Goal: Task Accomplishment & Management: Use online tool/utility

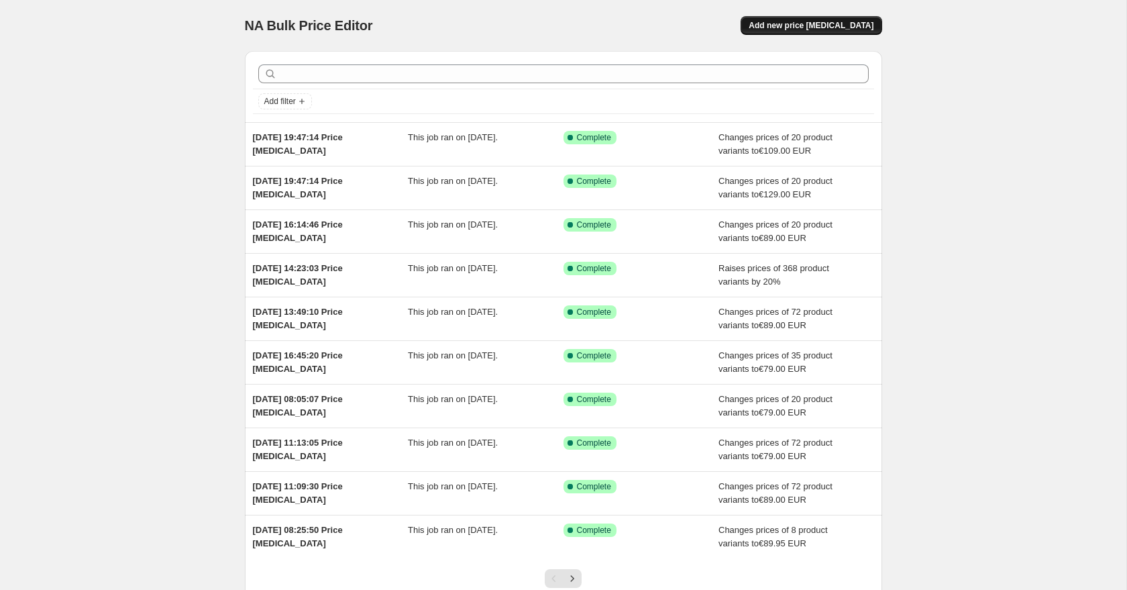
click at [858, 26] on span "Add new price [MEDICAL_DATA]" at bounding box center [811, 25] width 125 height 11
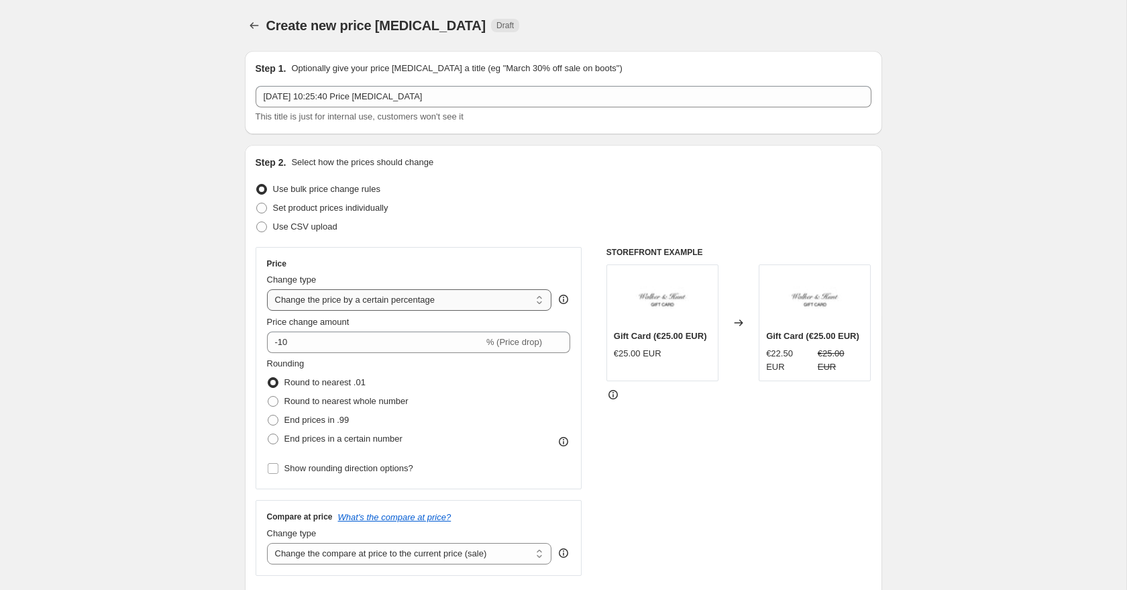
click at [355, 298] on select "Change the price to a certain amount Change the price by a certain amount Chang…" at bounding box center [409, 299] width 285 height 21
select select "to"
click at [267, 289] on select "Change the price to a certain amount Change the price by a certain amount Chang…" at bounding box center [409, 299] width 285 height 21
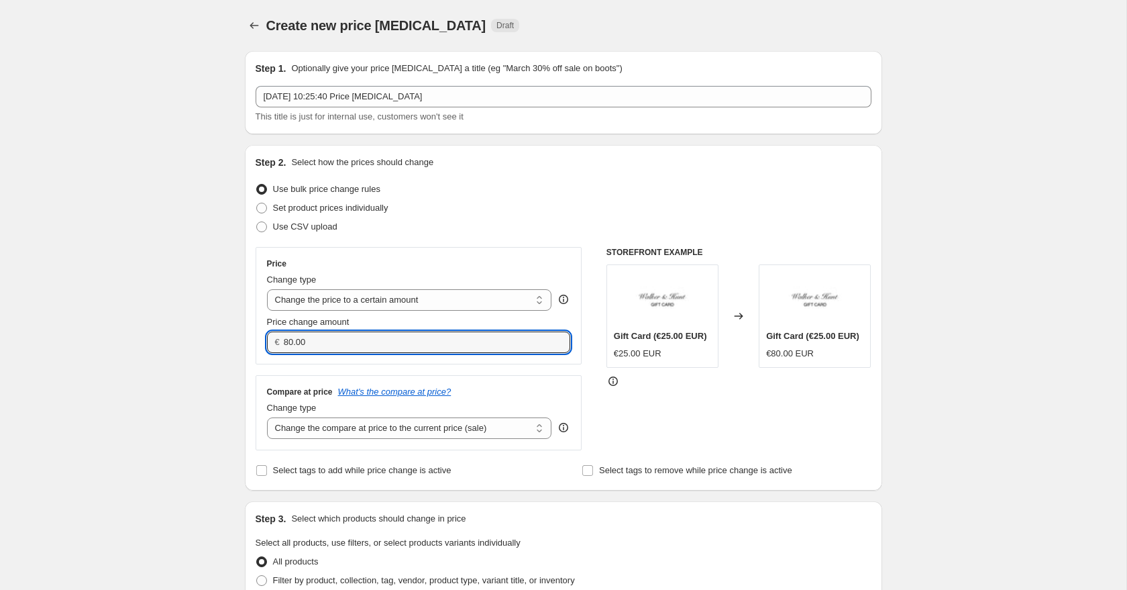
drag, startPoint x: 314, startPoint y: 342, endPoint x: 254, endPoint y: 335, distance: 60.8
click at [258, 336] on div "Price Change type Change the price to a certain amount Change the price by a ce…" at bounding box center [419, 305] width 327 height 117
type input "119.00"
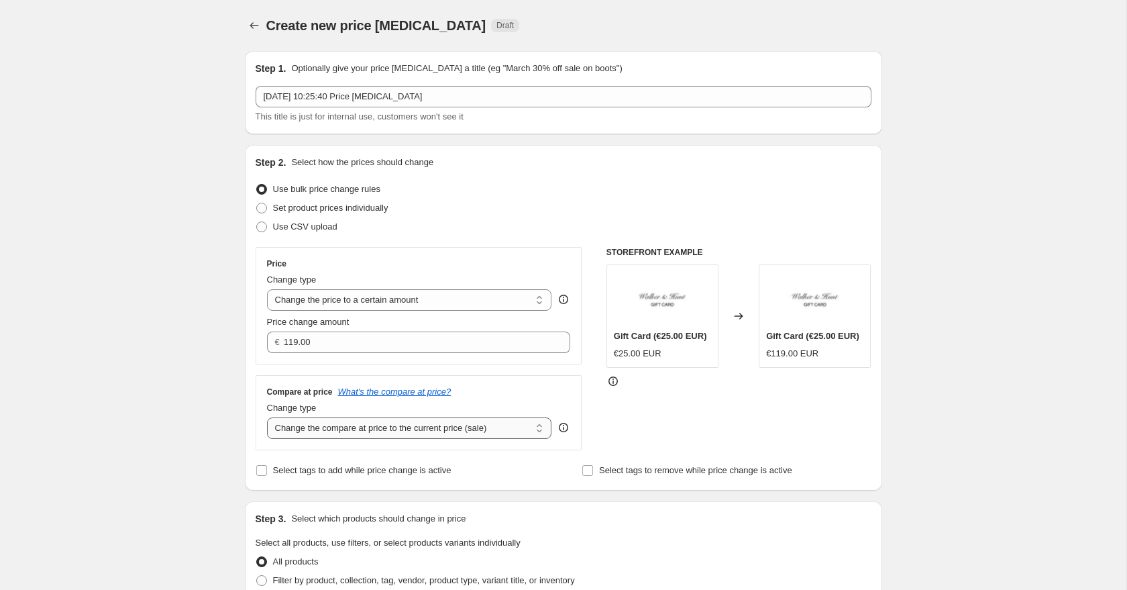
click at [317, 428] on select "Change the compare at price to the current price (sale) Change the compare at p…" at bounding box center [409, 427] width 285 height 21
select select "to"
click at [267, 417] on select "Change the compare at price to the current price (sale) Change the compare at p…" at bounding box center [409, 427] width 285 height 21
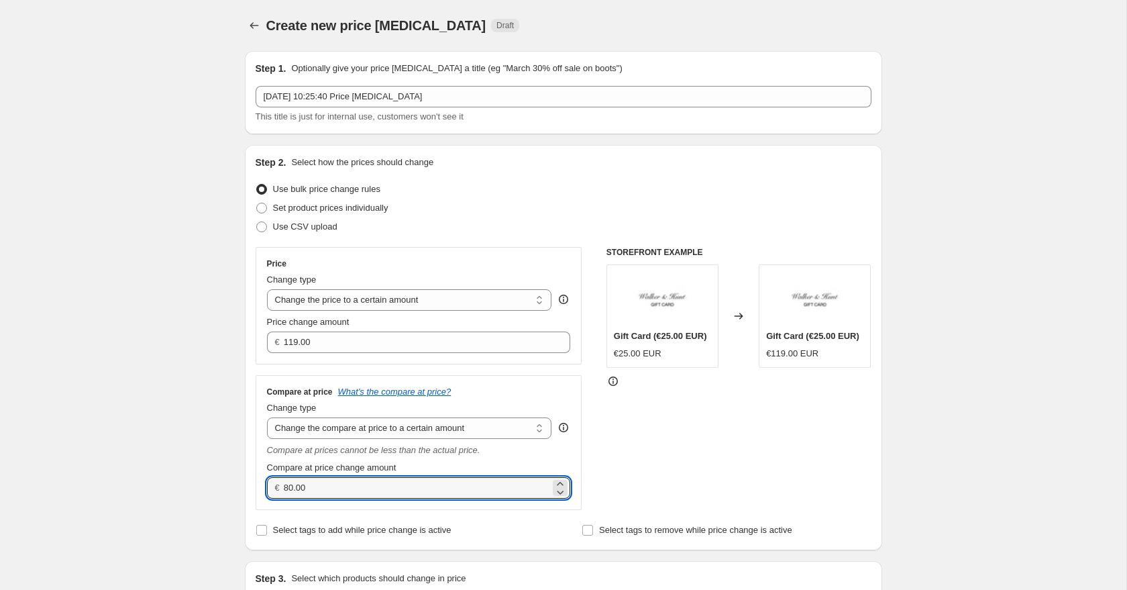
drag, startPoint x: 333, startPoint y: 486, endPoint x: 221, endPoint y: 472, distance: 112.9
type input "119.00"
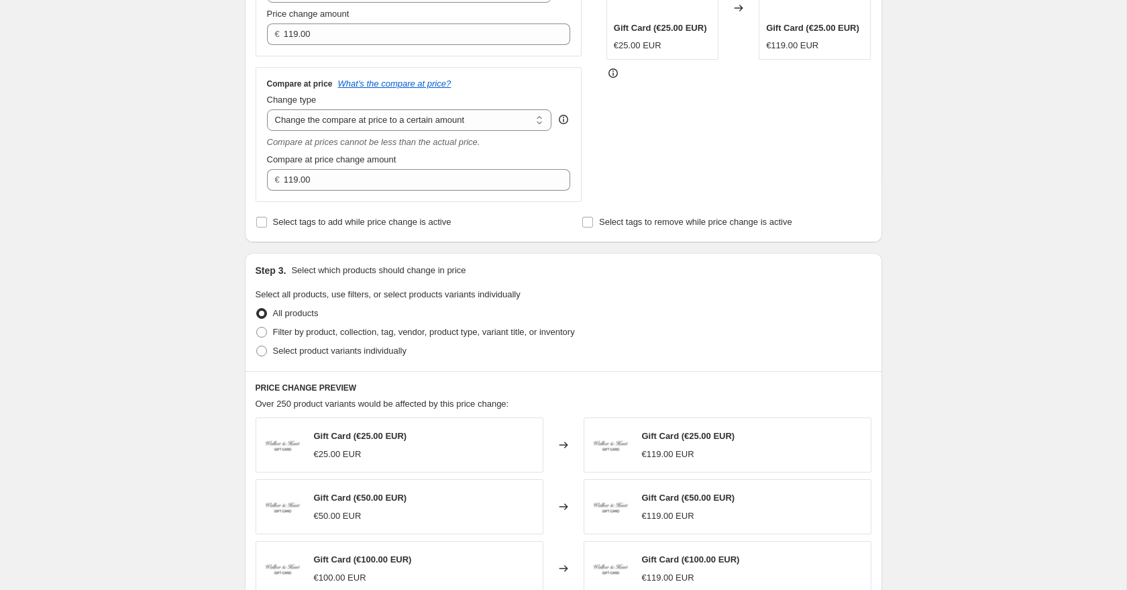
scroll to position [331, 0]
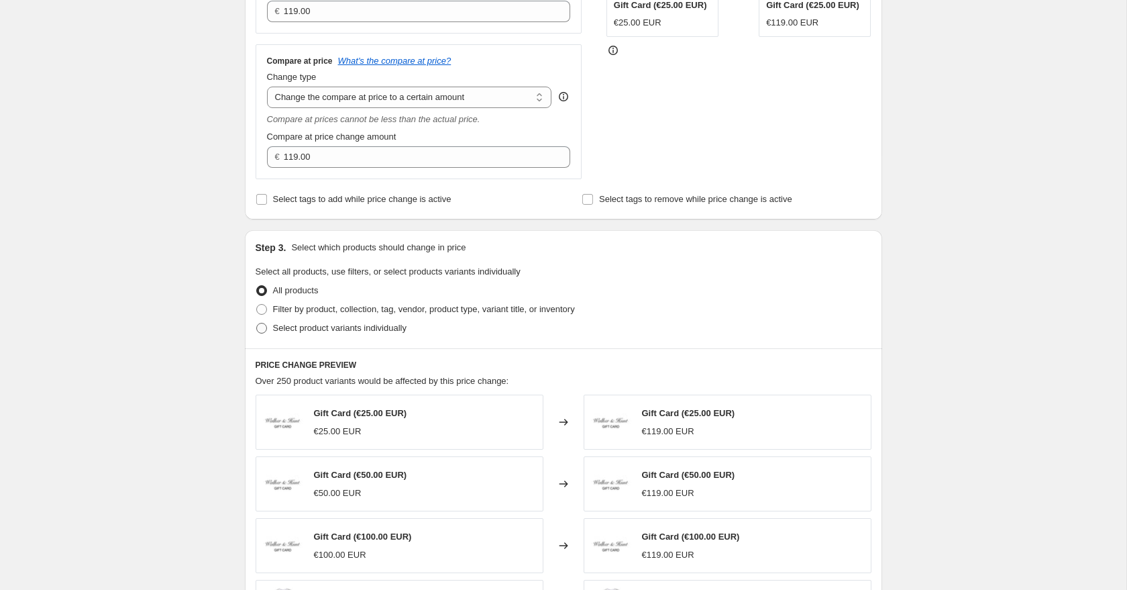
click at [261, 330] on span at bounding box center [261, 328] width 11 height 11
click at [257, 323] on input "Select product variants individually" at bounding box center [256, 323] width 1 height 1
radio input "true"
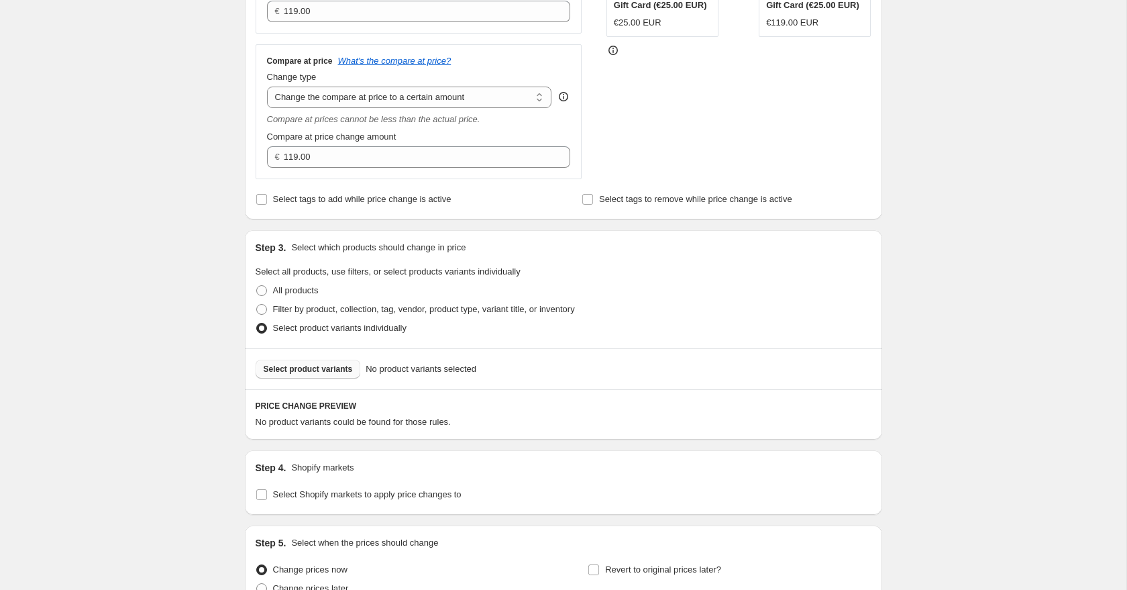
click at [299, 368] on span "Select product variants" at bounding box center [308, 369] width 89 height 11
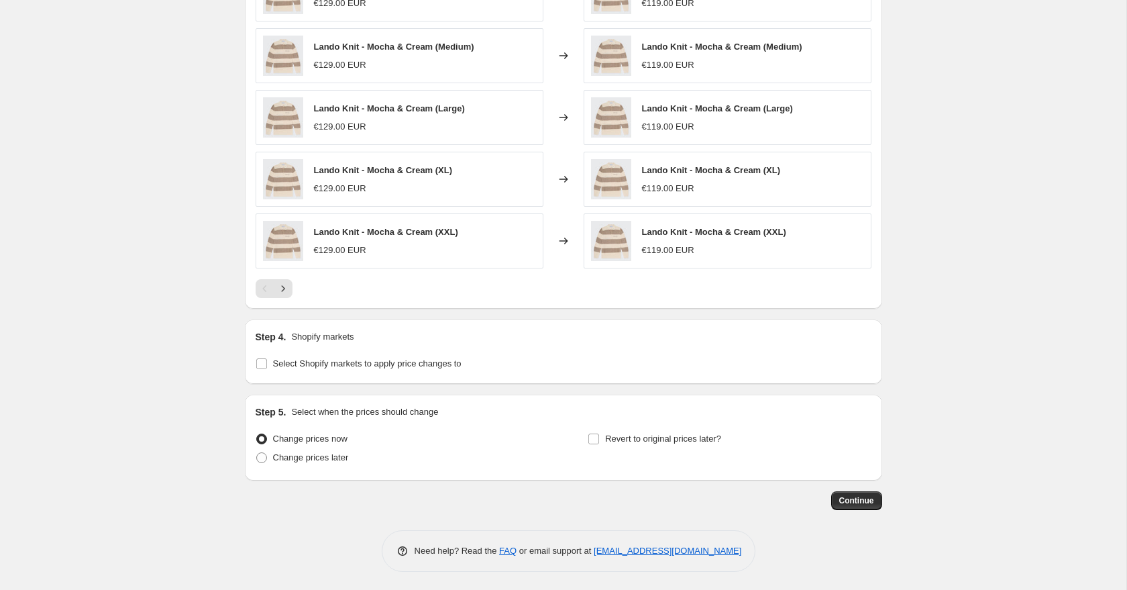
scroll to position [802, 0]
click at [256, 366] on input "Select Shopify markets to apply price changes to" at bounding box center [261, 361] width 11 height 11
checkbox input "true"
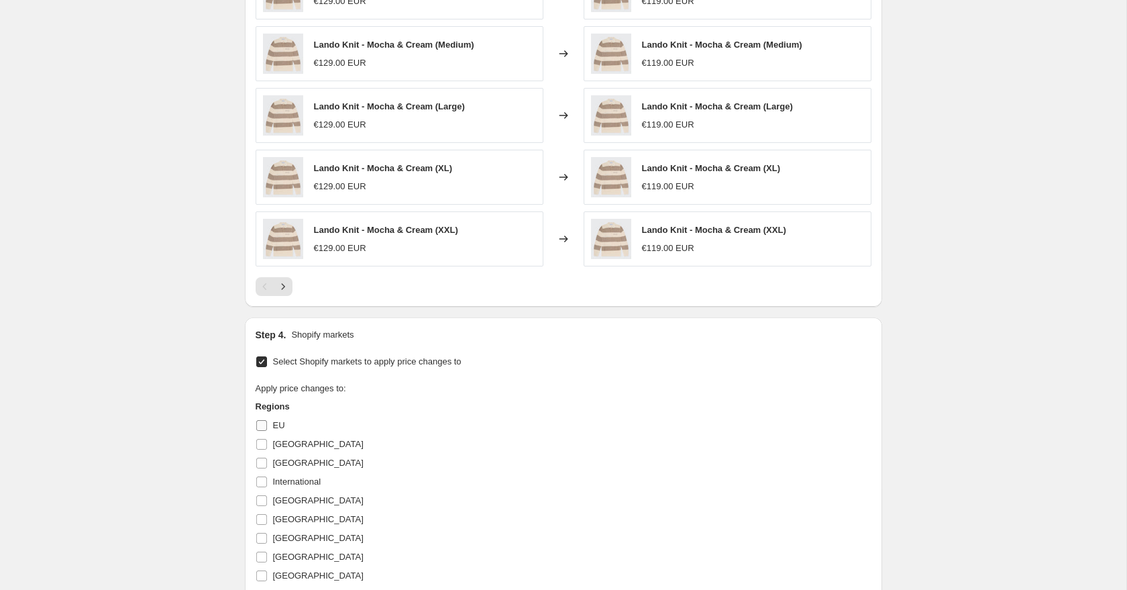
click at [258, 429] on input "EU" at bounding box center [261, 425] width 11 height 11
checkbox input "true"
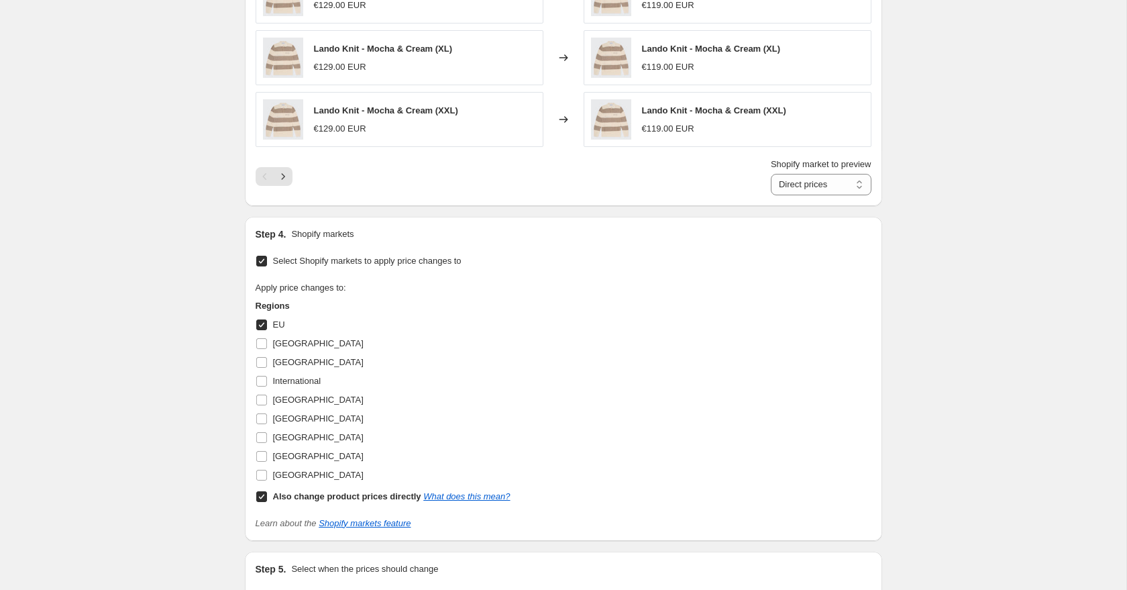
scroll to position [931, 0]
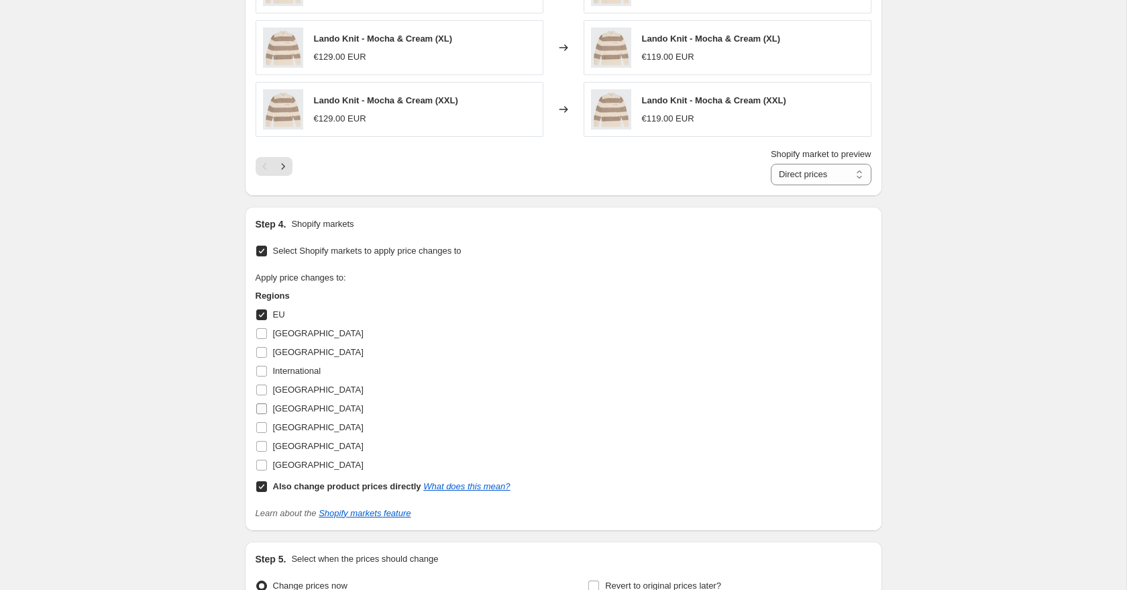
click at [267, 408] on label "[GEOGRAPHIC_DATA]" at bounding box center [310, 408] width 108 height 19
click at [267, 408] on input "[GEOGRAPHIC_DATA]" at bounding box center [261, 408] width 11 height 11
checkbox input "true"
click at [264, 392] on input "[GEOGRAPHIC_DATA]" at bounding box center [261, 390] width 11 height 11
checkbox input "true"
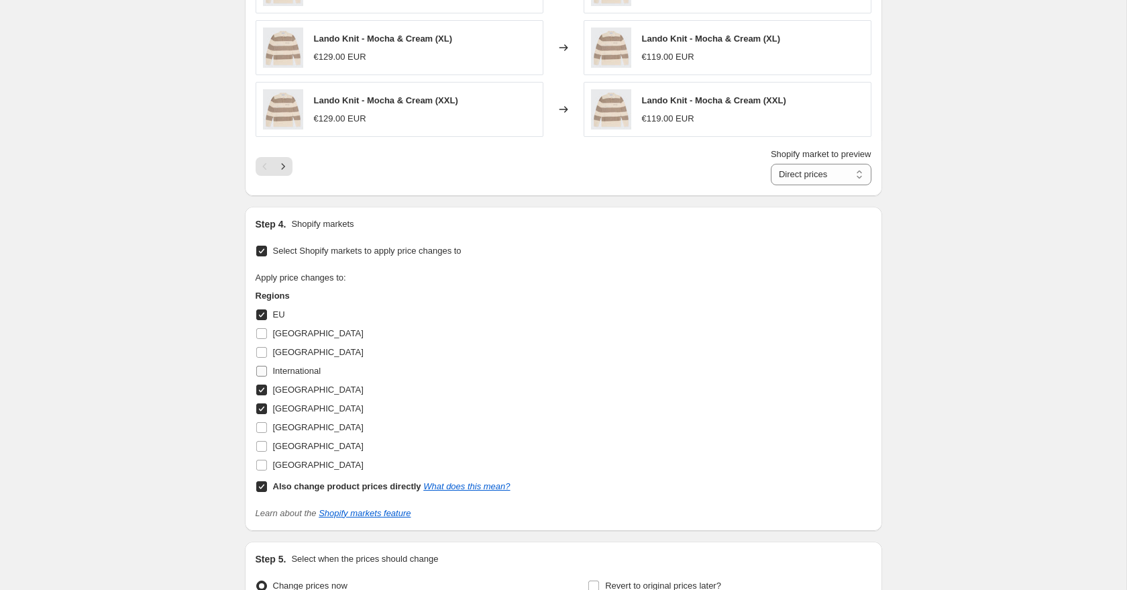
click at [262, 372] on input "International" at bounding box center [261, 371] width 11 height 11
checkbox input "true"
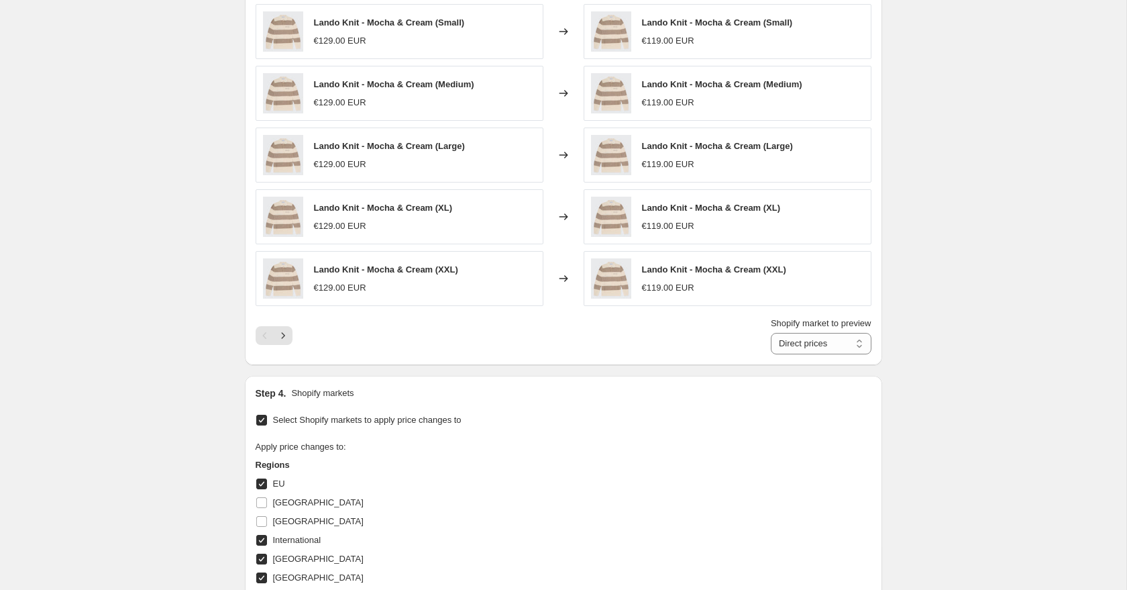
scroll to position [742, 0]
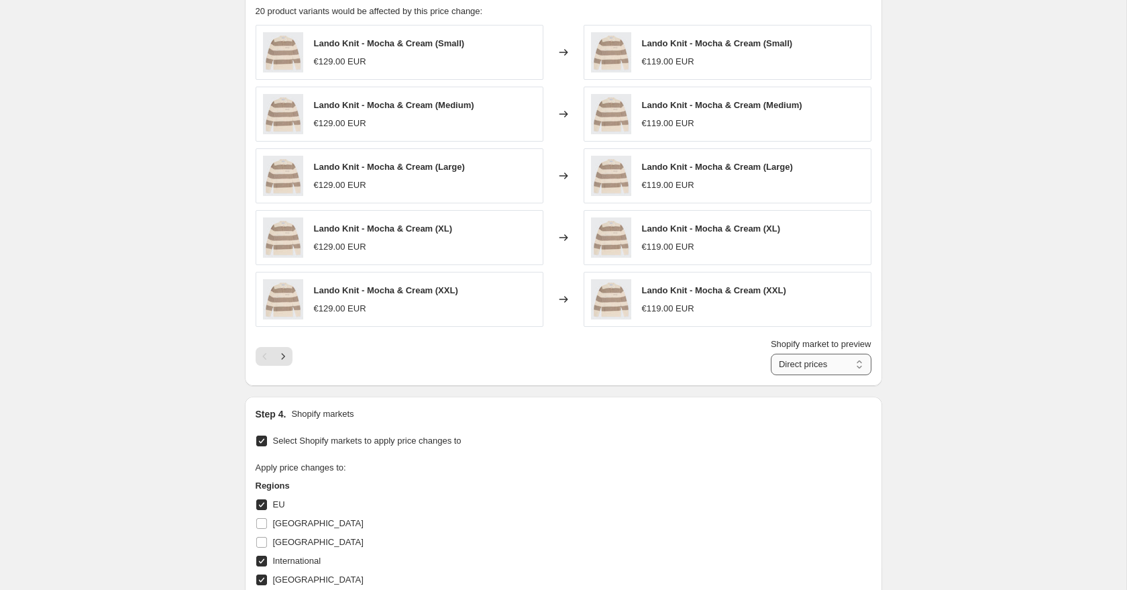
click at [833, 364] on select "Direct prices EU International [GEOGRAPHIC_DATA] [GEOGRAPHIC_DATA]" at bounding box center [821, 364] width 101 height 21
select select "20742242"
click at [771, 354] on select "Direct prices EU International [GEOGRAPHIC_DATA] [GEOGRAPHIC_DATA]" at bounding box center [821, 364] width 101 height 21
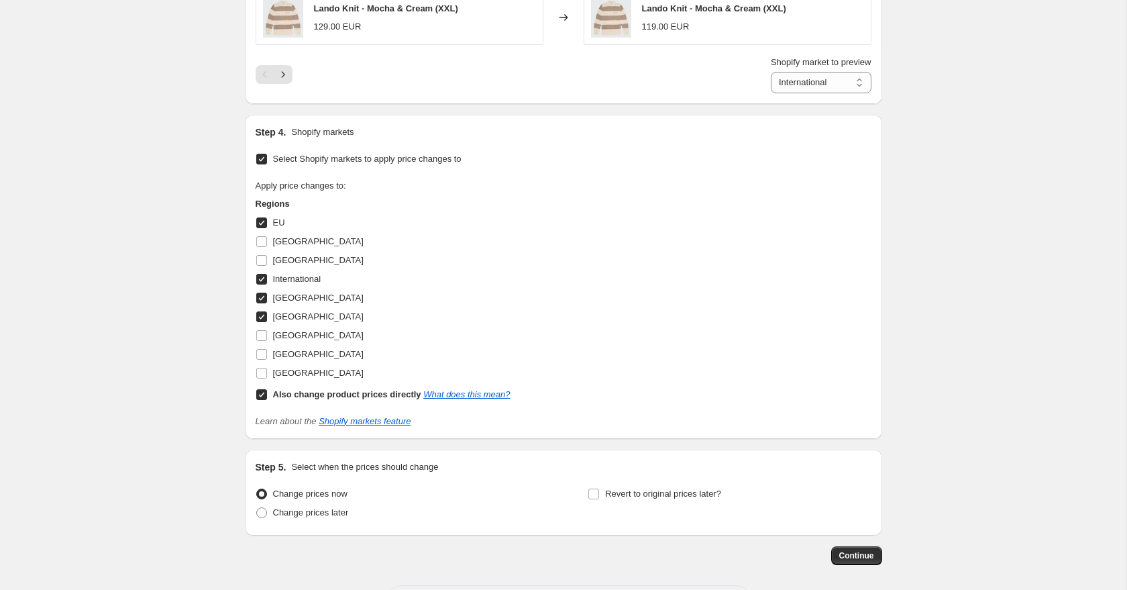
scroll to position [1080, 0]
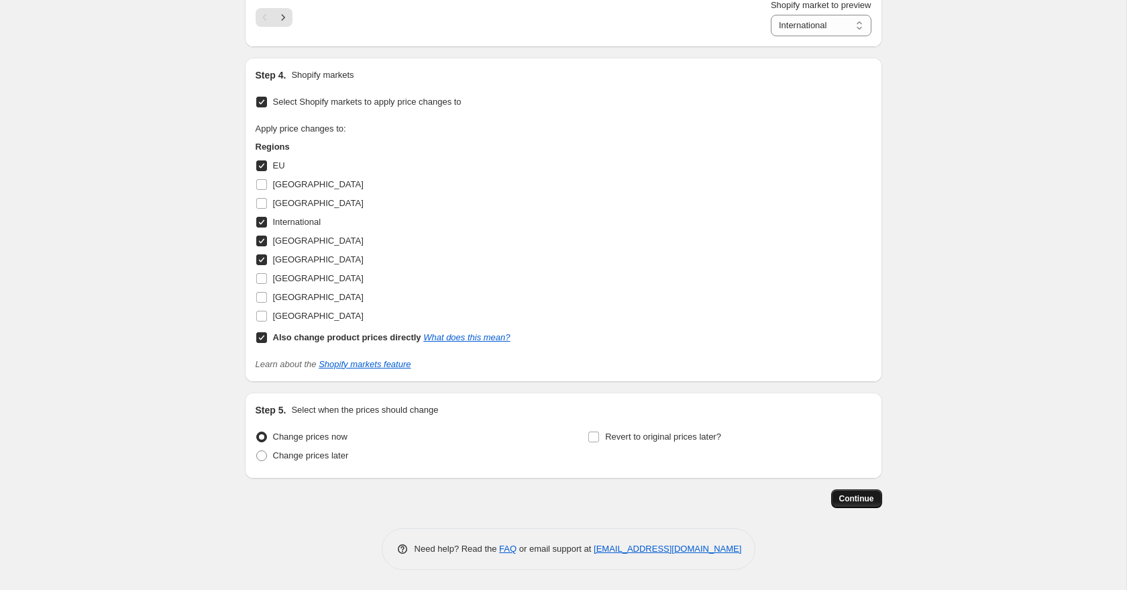
click at [875, 503] on button "Continue" at bounding box center [856, 498] width 51 height 19
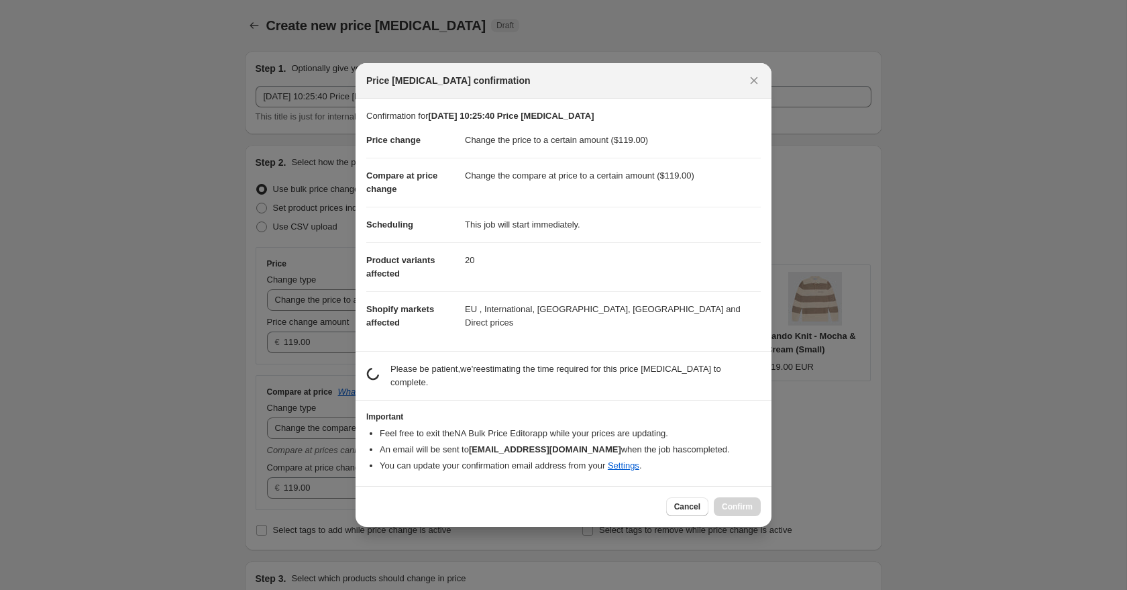
scroll to position [0, 0]
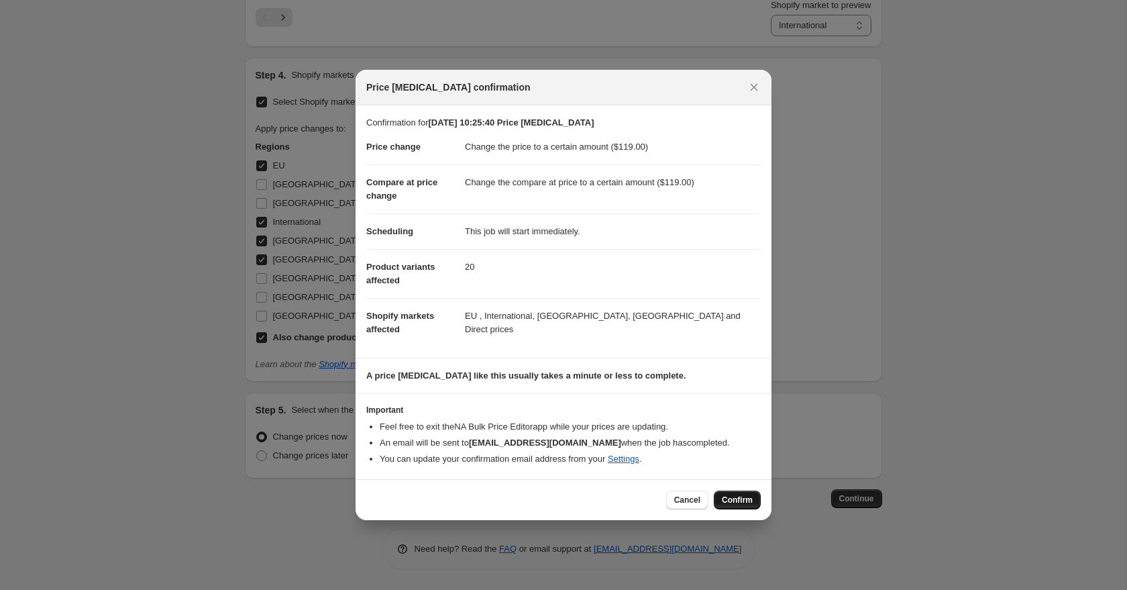
click at [748, 505] on span "Confirm" at bounding box center [737, 500] width 31 height 11
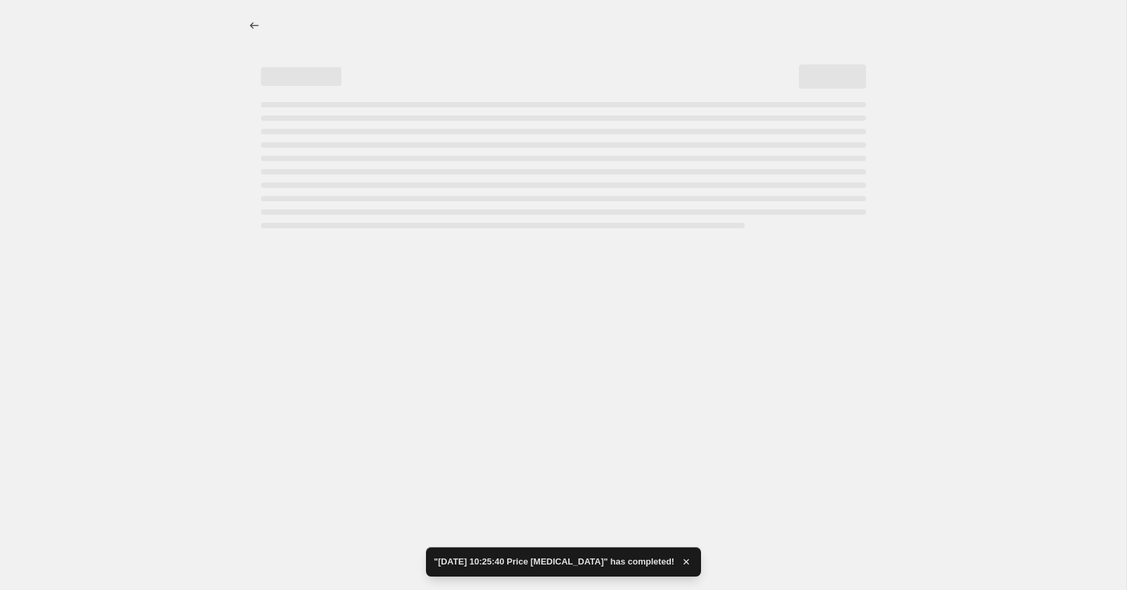
select select "to"
select select "20742242"
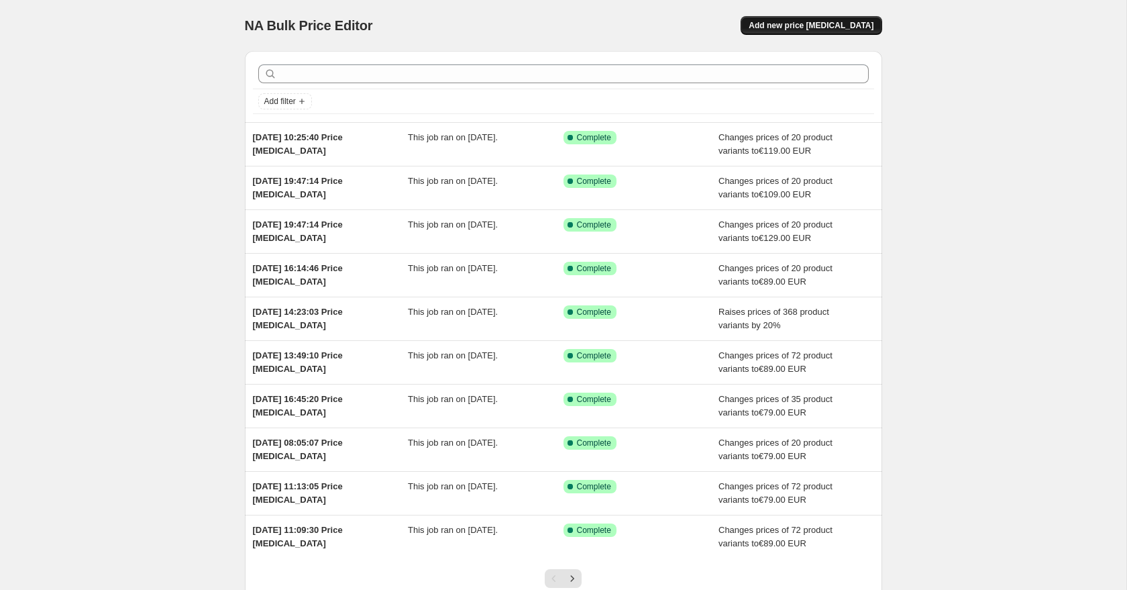
click at [817, 23] on span "Add new price [MEDICAL_DATA]" at bounding box center [811, 25] width 125 height 11
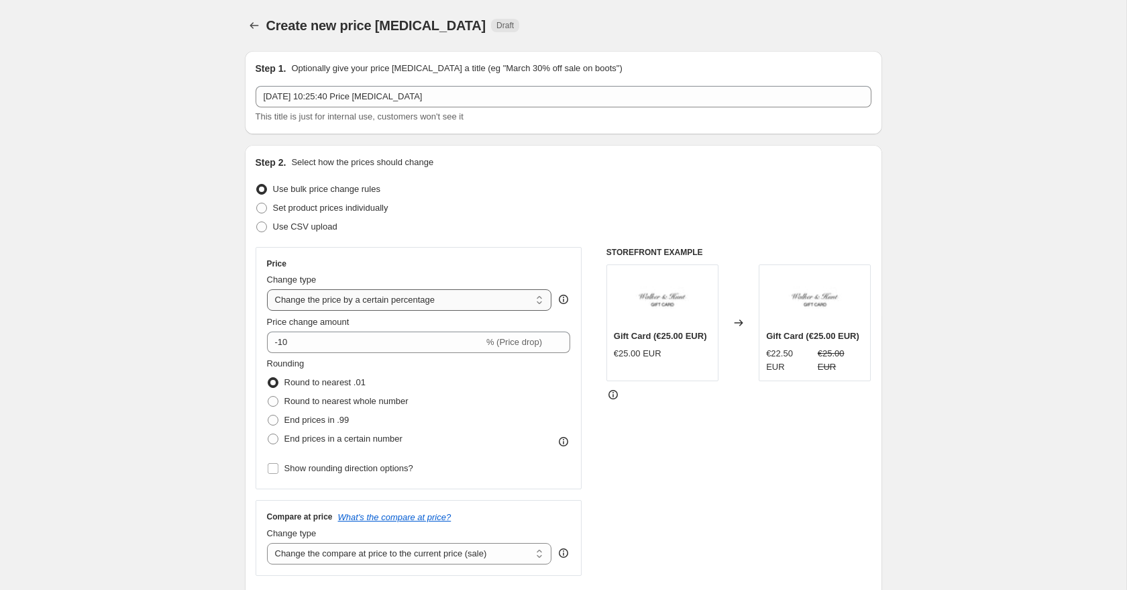
click at [344, 303] on select "Change the price to a certain amount Change the price by a certain amount Chang…" at bounding box center [409, 299] width 285 height 21
select select "to"
click at [267, 289] on select "Change the price to a certain amount Change the price by a certain amount Chang…" at bounding box center [409, 299] width 285 height 21
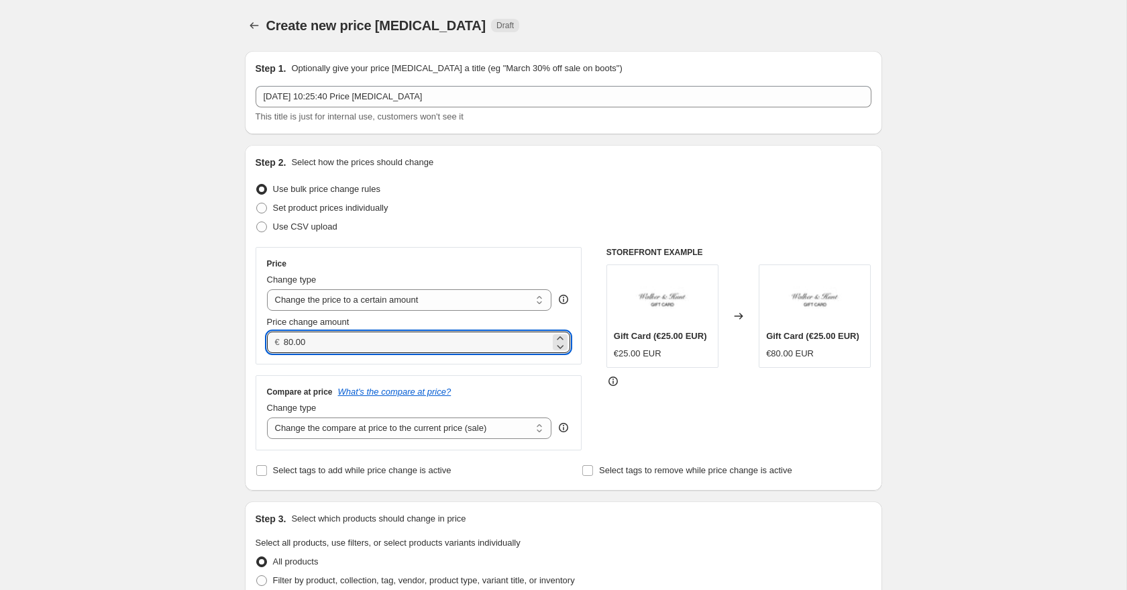
drag, startPoint x: 311, startPoint y: 346, endPoint x: 265, endPoint y: 336, distance: 47.4
click at [267, 336] on div "€ 80.00" at bounding box center [419, 342] width 304 height 21
type input "99.00"
click at [317, 423] on select "Change the compare at price to the current price (sale) Change the compare at p…" at bounding box center [409, 427] width 285 height 21
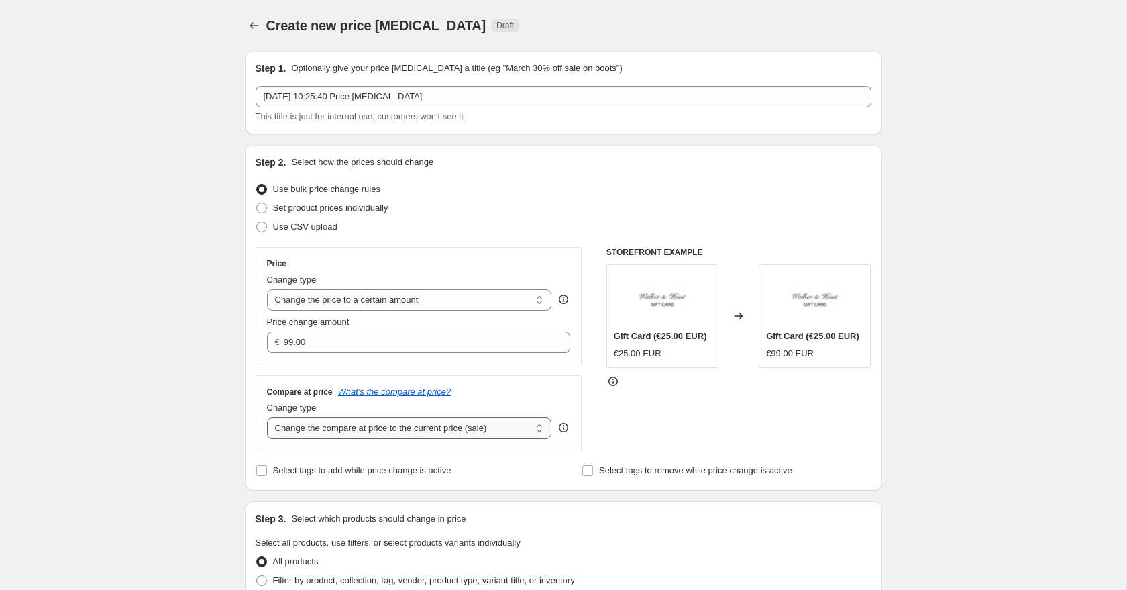
select select "to"
click at [267, 417] on select "Change the compare at price to the current price (sale) Change the compare at p…" at bounding box center [409, 427] width 285 height 21
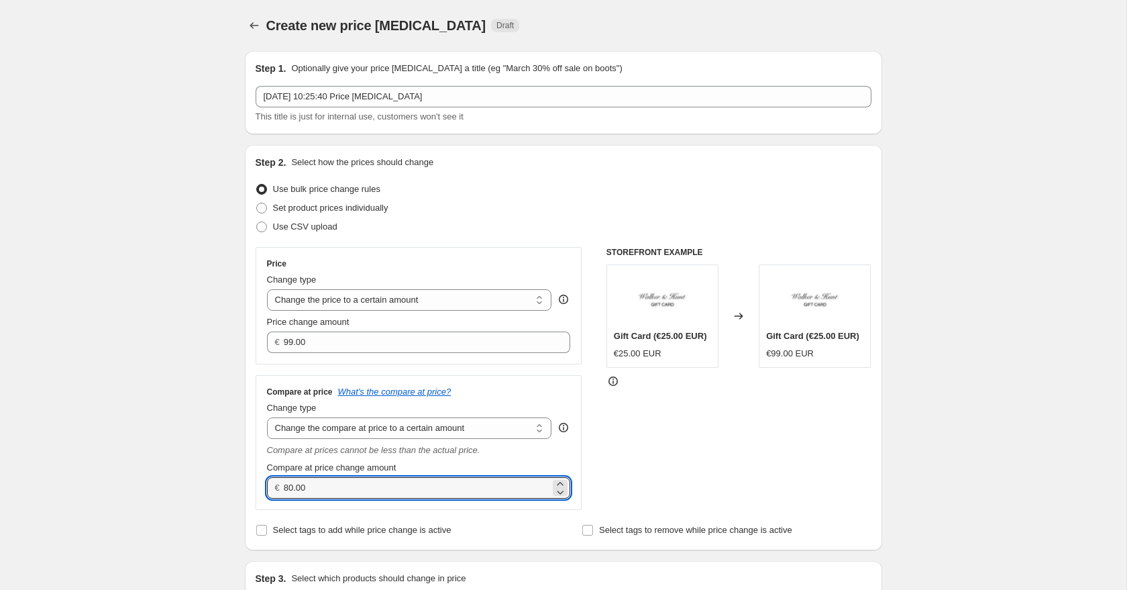
drag, startPoint x: 323, startPoint y: 485, endPoint x: 251, endPoint y: 471, distance: 73.8
click at [254, 471] on div "Step 2. Select how the prices should change Use bulk price change rules Set pro…" at bounding box center [564, 347] width 638 height 405
type input "99.00"
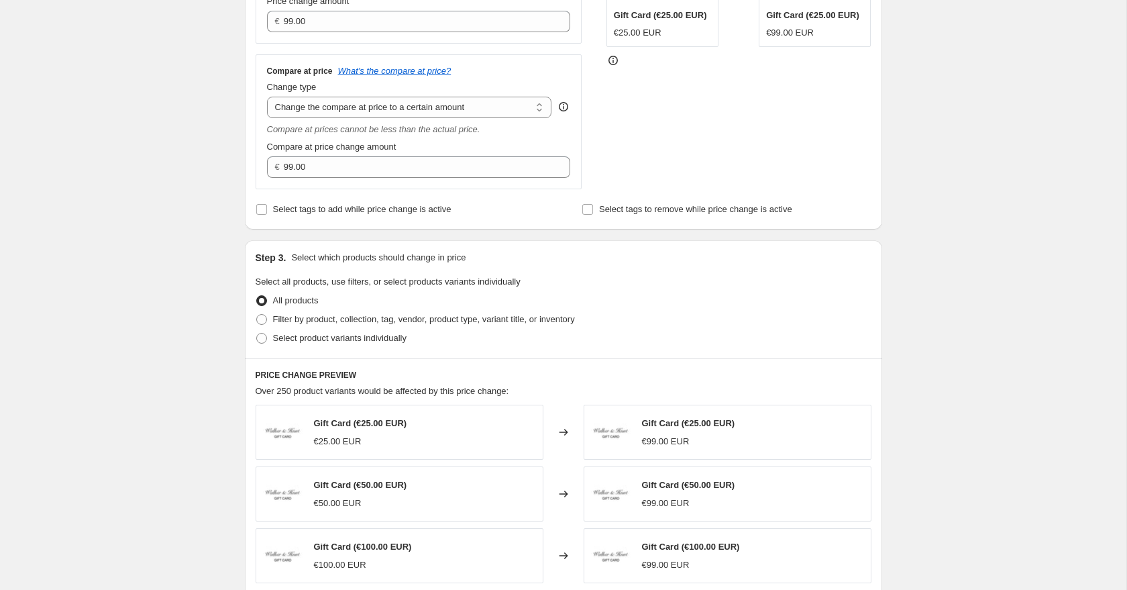
scroll to position [392, 0]
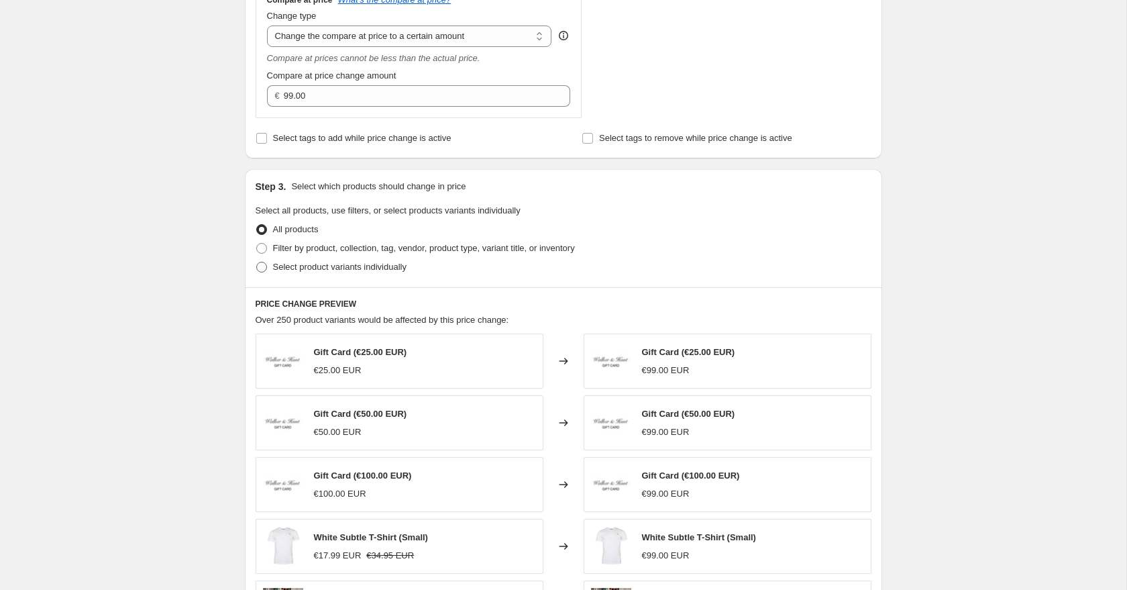
click at [258, 268] on span at bounding box center [261, 267] width 11 height 11
click at [257, 262] on input "Select product variants individually" at bounding box center [256, 262] width 1 height 1
radio input "true"
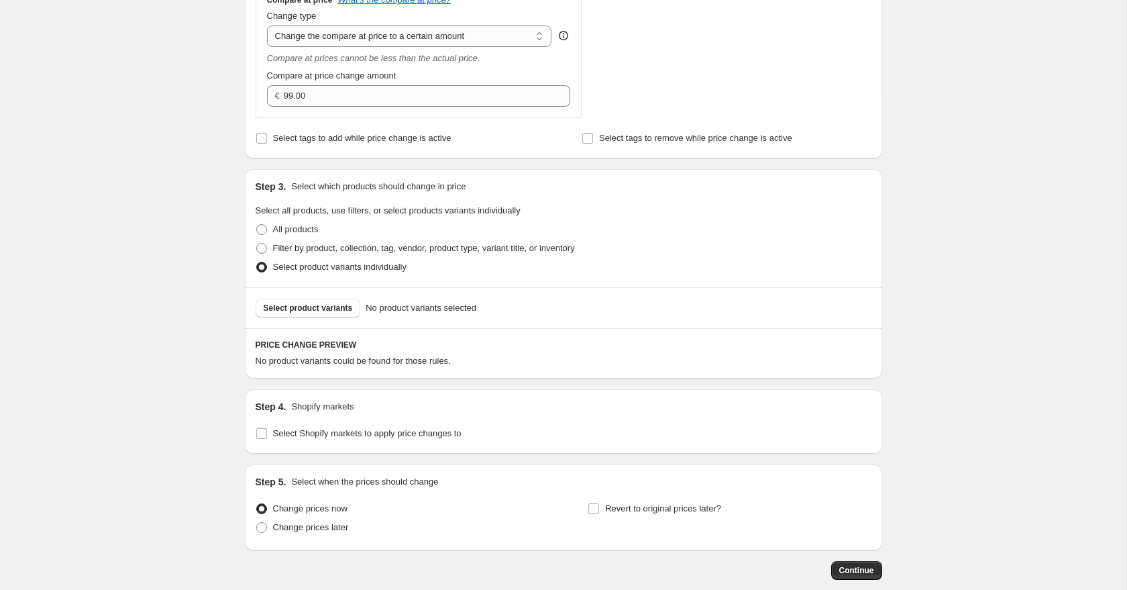
click at [298, 309] on span "Select product variants" at bounding box center [308, 308] width 89 height 11
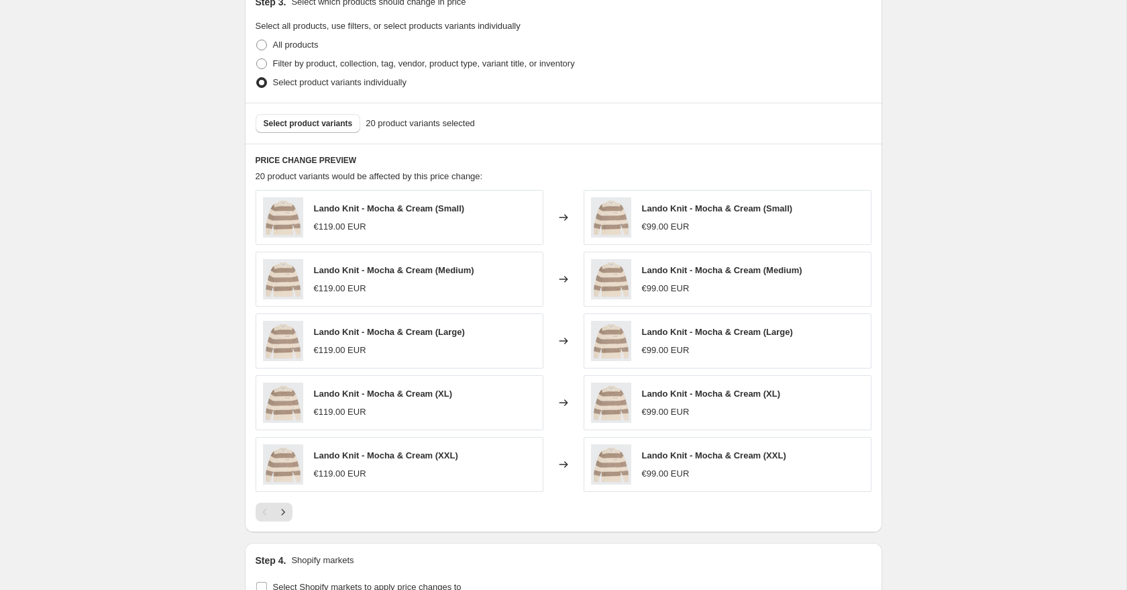
scroll to position [638, 0]
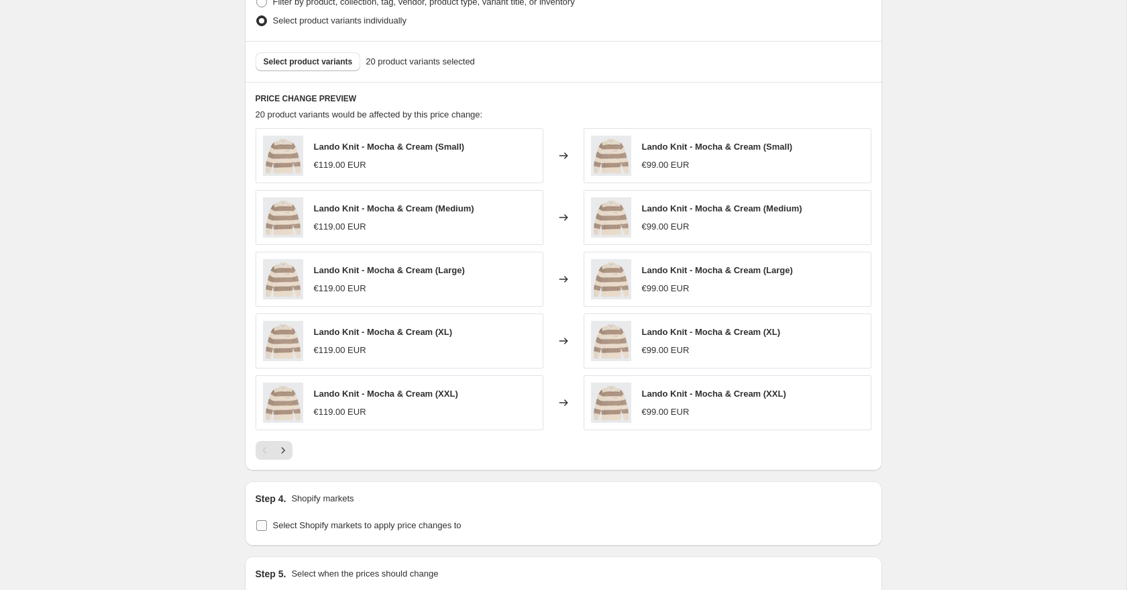
click at [266, 531] on span at bounding box center [262, 525] width 12 height 12
click at [266, 531] on input "Select Shopify markets to apply price changes to" at bounding box center [261, 525] width 11 height 11
checkbox input "true"
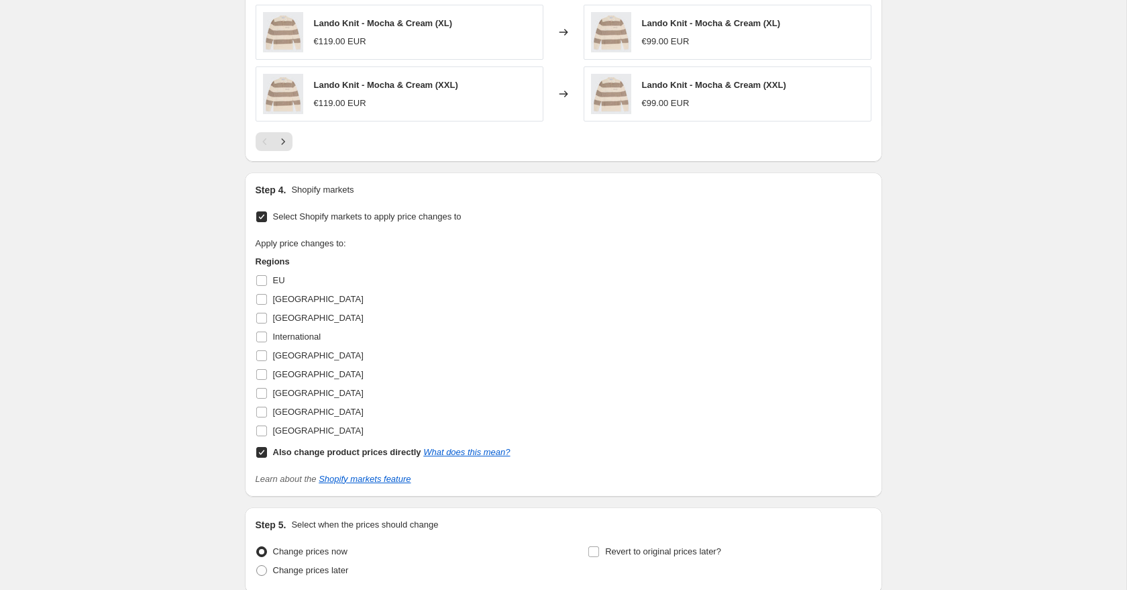
scroll to position [986, 0]
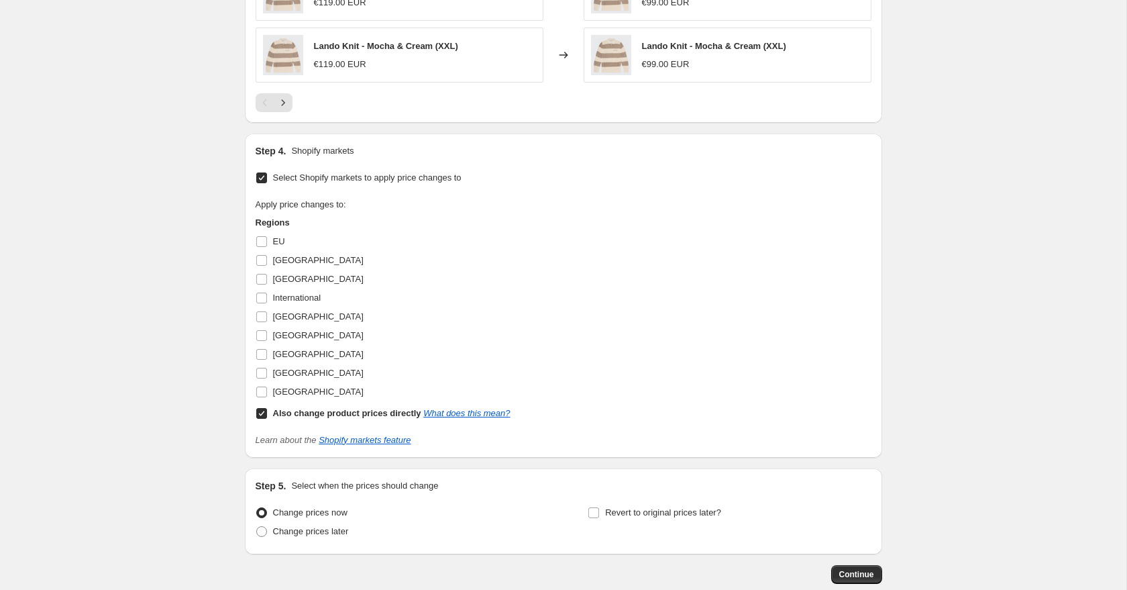
click at [260, 415] on input "Also change product prices directly What does this mean?" at bounding box center [261, 413] width 11 height 11
checkbox input "false"
click at [265, 374] on input "[GEOGRAPHIC_DATA]" at bounding box center [261, 373] width 11 height 11
checkbox input "true"
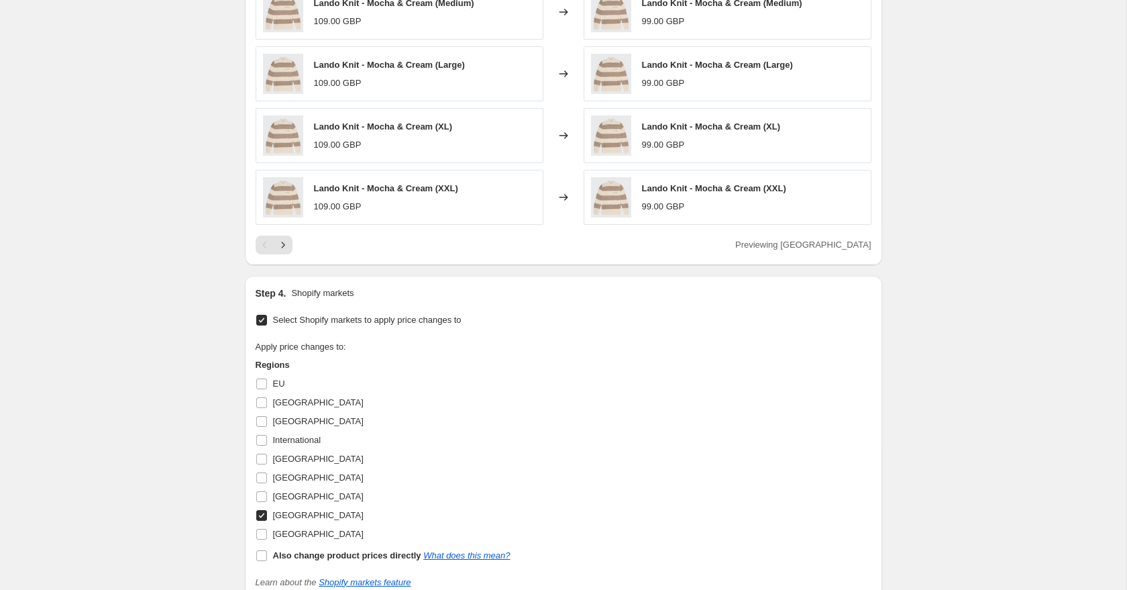
scroll to position [1062, 0]
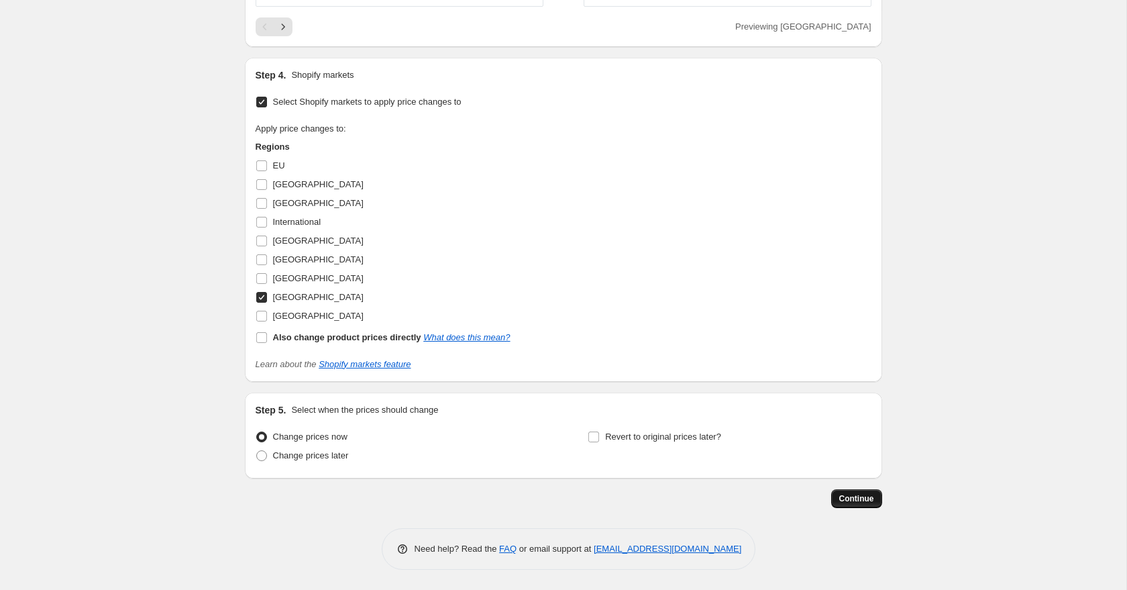
click at [857, 498] on span "Continue" at bounding box center [856, 498] width 35 height 11
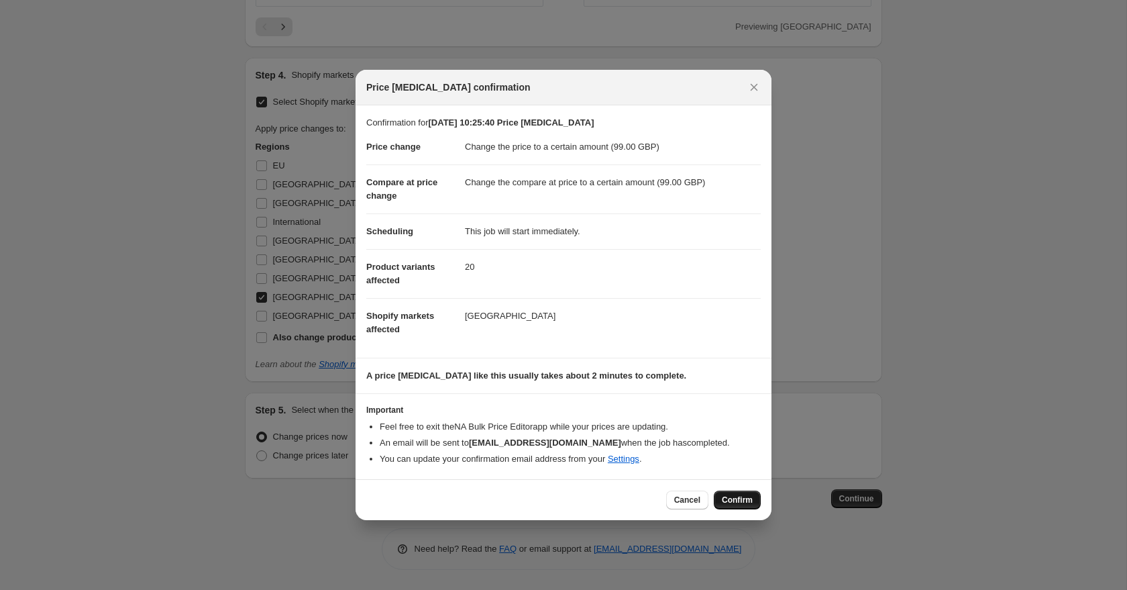
click at [744, 505] on span "Confirm" at bounding box center [737, 500] width 31 height 11
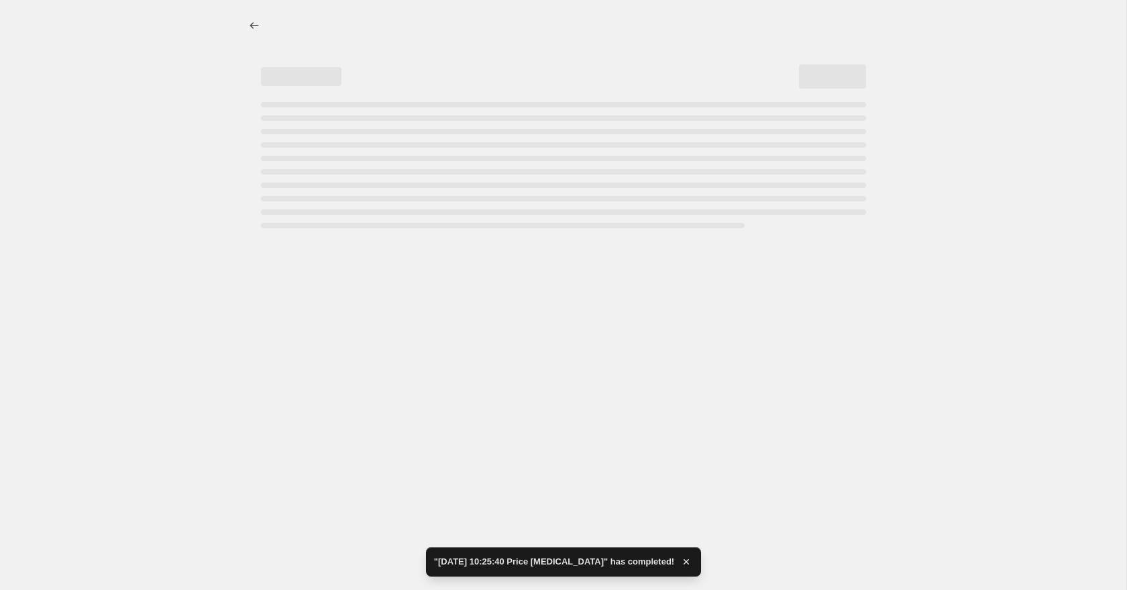
select select "to"
